Goal: Check status

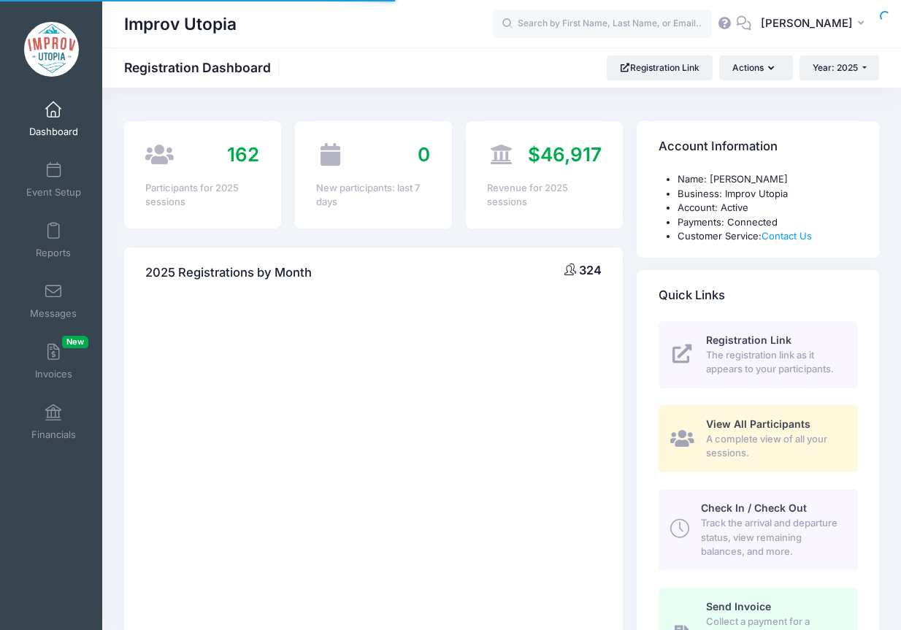
select select
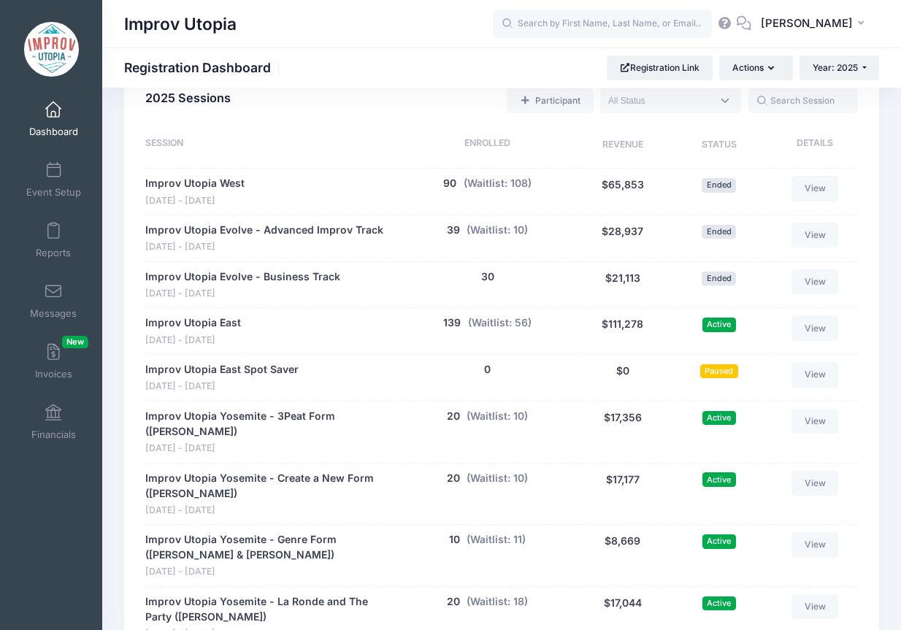
scroll to position [655, 0]
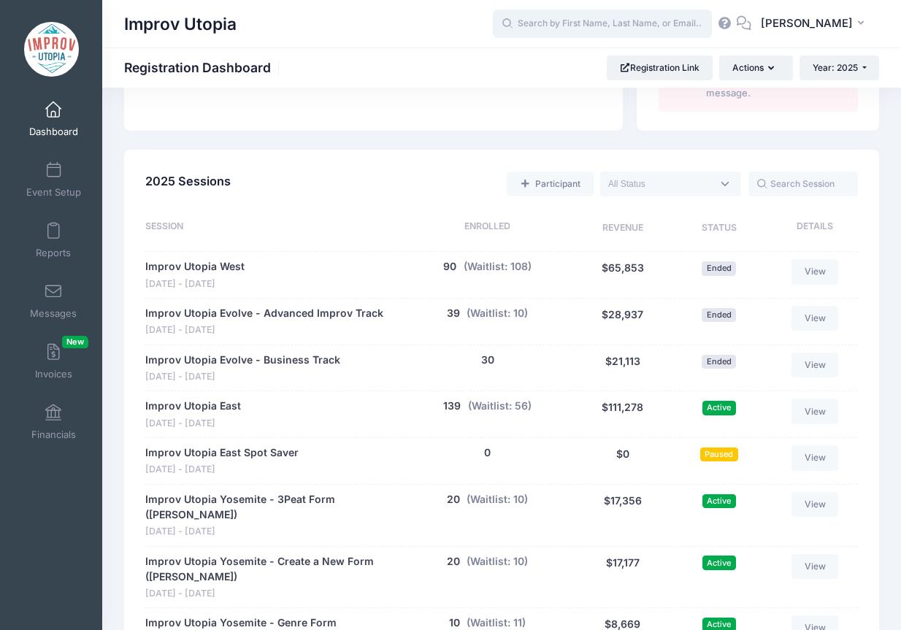
click at [620, 18] on input "text" at bounding box center [602, 23] width 219 height 29
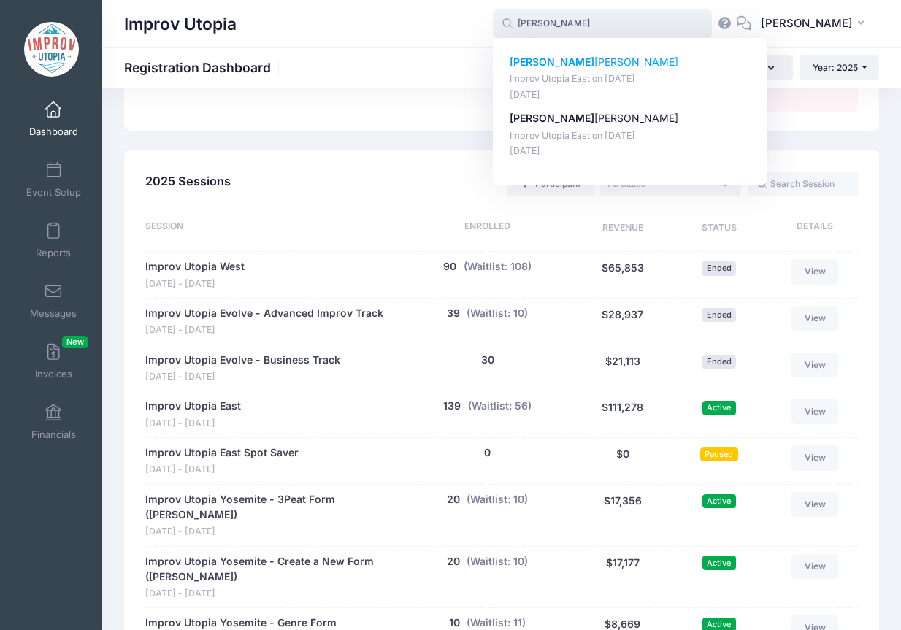
click at [607, 56] on p "Cheryl Maricle" at bounding box center [629, 62] width 241 height 15
type input "Cheryl Maricle (Improv Utopia East, Aug-29, 2025)"
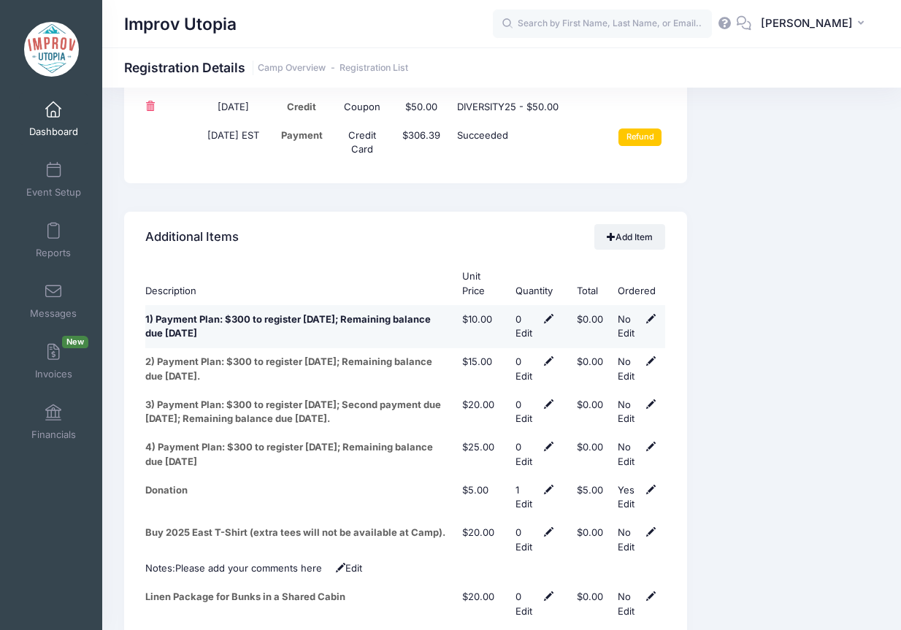
scroll to position [2385, 0]
